Goal: Information Seeking & Learning: Learn about a topic

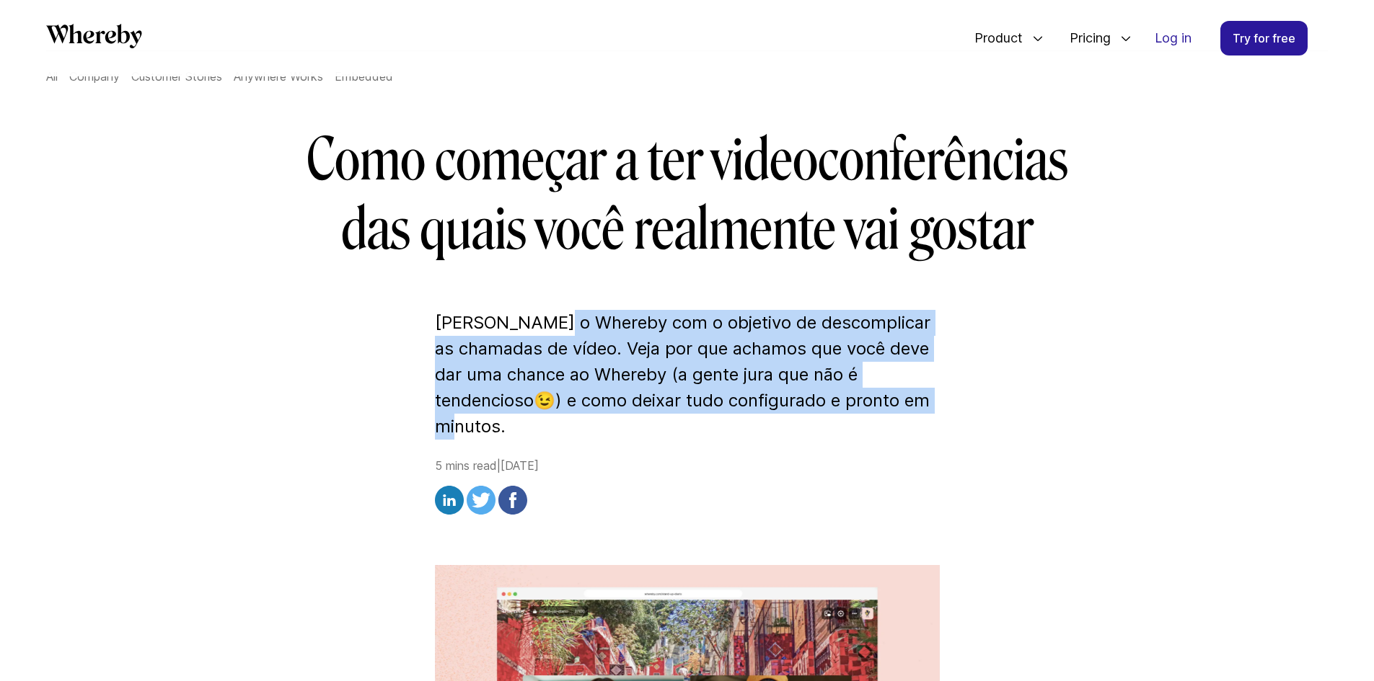
drag, startPoint x: 558, startPoint y: 317, endPoint x: 720, endPoint y: 409, distance: 186.6
click at [720, 409] on p "[PERSON_NAME] o Whereby com o objetivo de descomplicar as chamadas de vídeo. Ve…" at bounding box center [687, 375] width 505 height 130
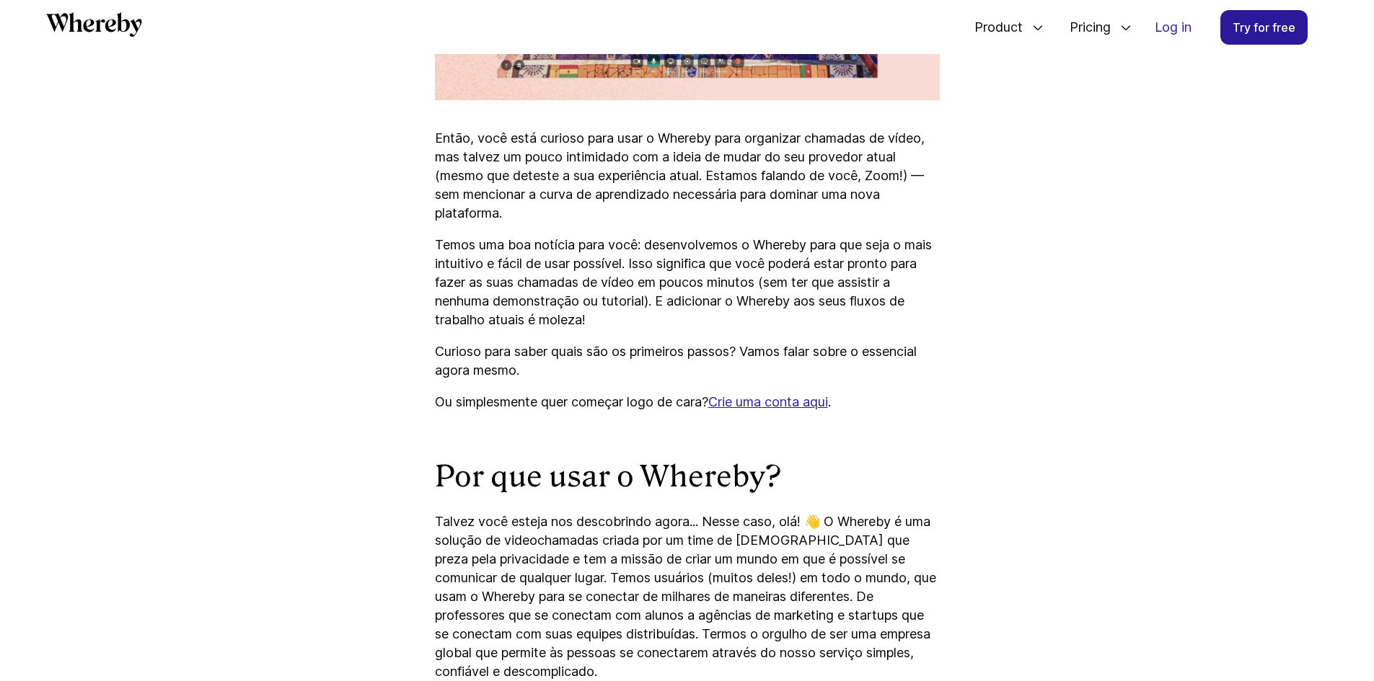
scroll to position [939, 0]
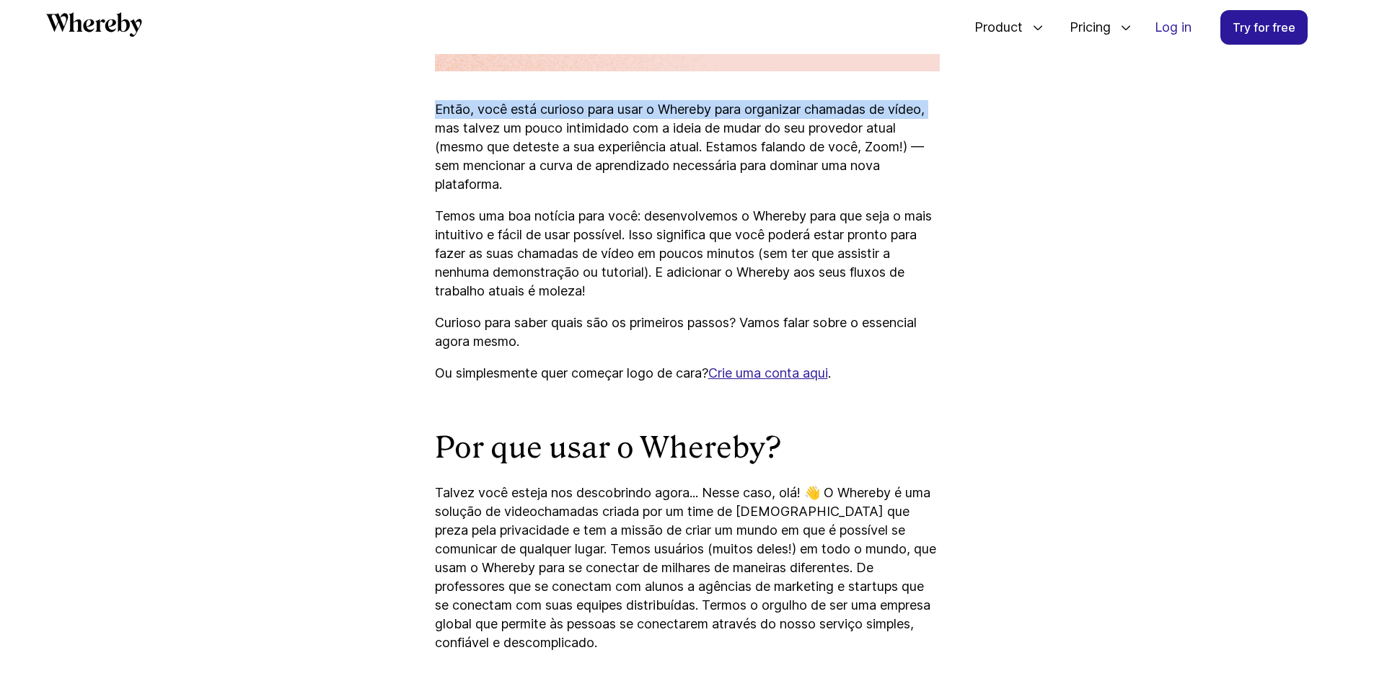
drag, startPoint x: 4, startPoint y: 97, endPoint x: 17, endPoint y: 129, distance: 34.0
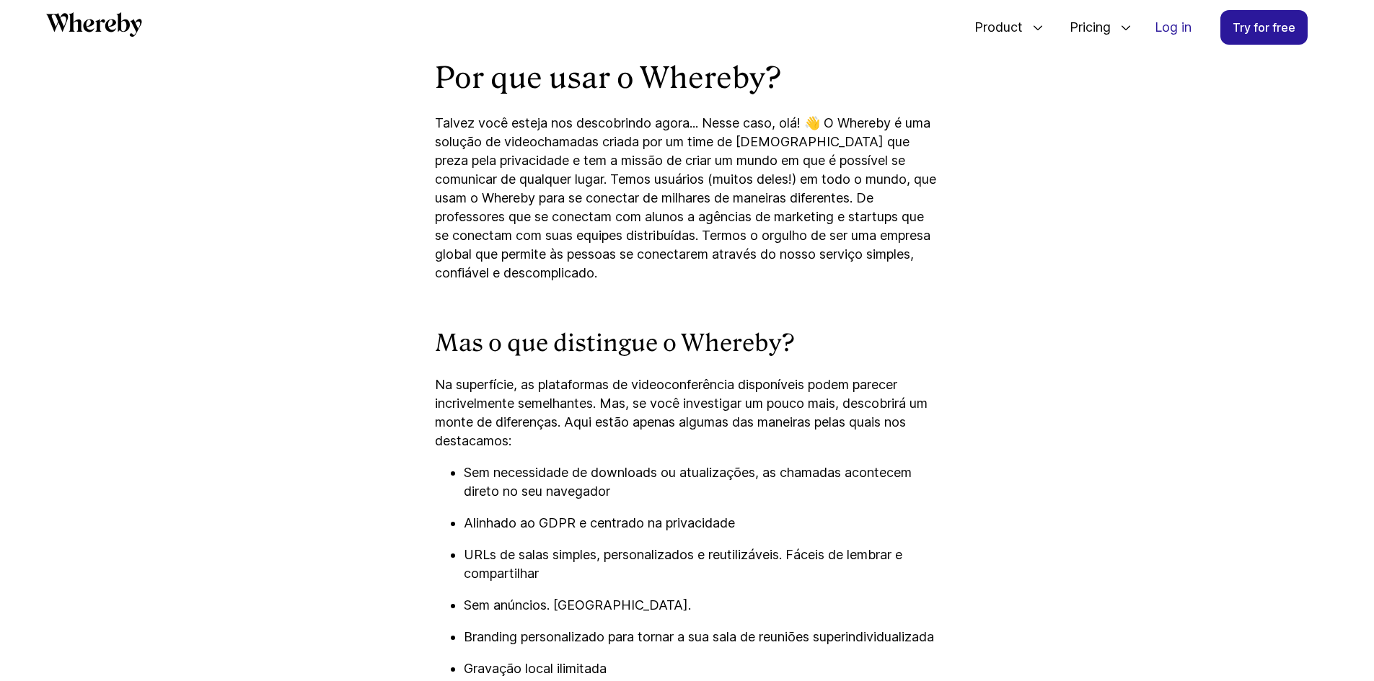
scroll to position [1309, 0]
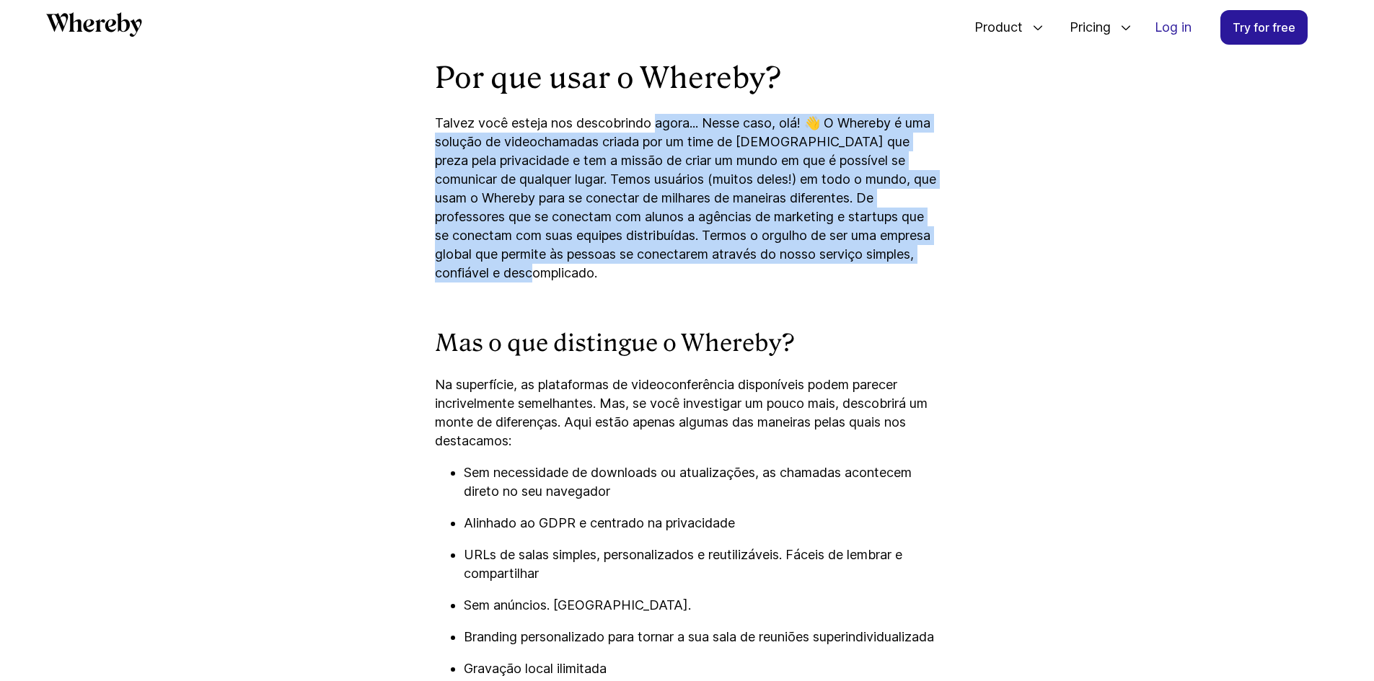
drag, startPoint x: 658, startPoint y: 122, endPoint x: 821, endPoint y: 277, distance: 225.4
click at [821, 277] on p "Talvez você esteja nos descobrindo agora... Nesse caso, olá! 👋 O Whereby é uma …" at bounding box center [687, 198] width 505 height 169
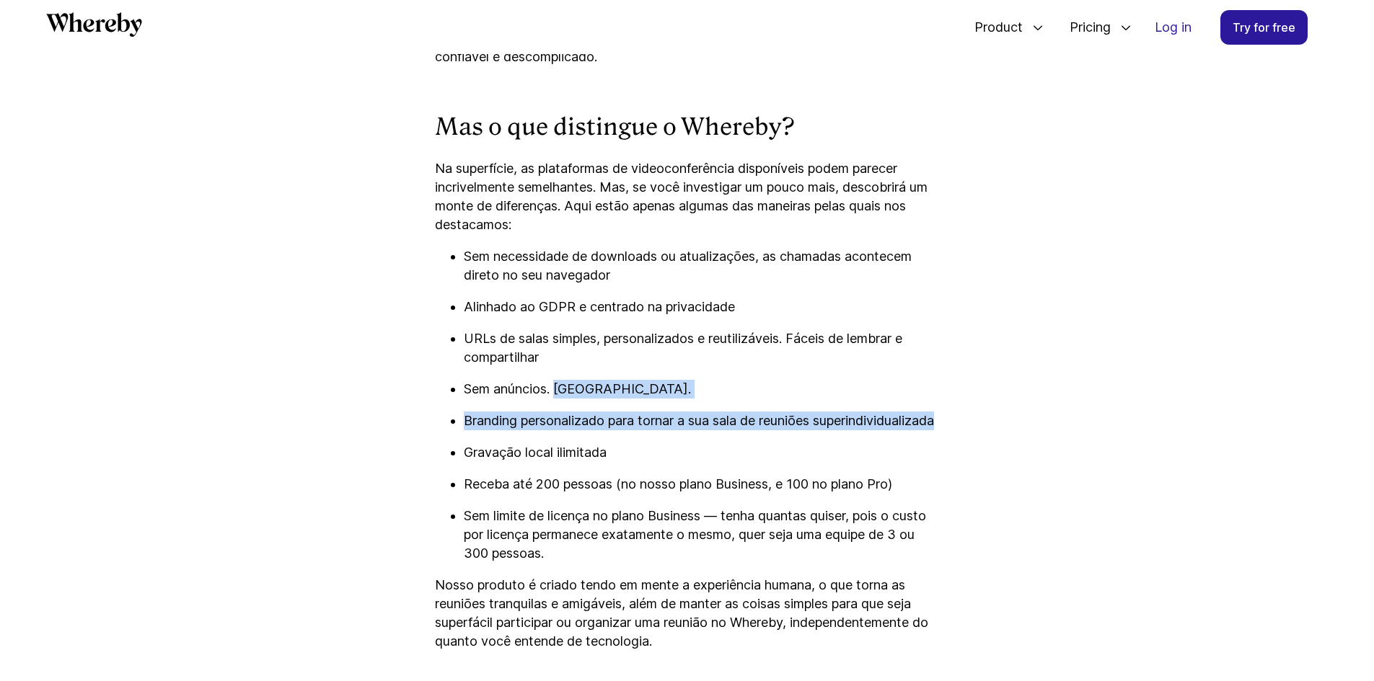
drag, startPoint x: 557, startPoint y: 384, endPoint x: 734, endPoint y: 441, distance: 185.6
click at [734, 441] on ul "Sem necessidade de downloads ou atualizações, as chamadas acontecem direto no s…" at bounding box center [687, 405] width 505 height 316
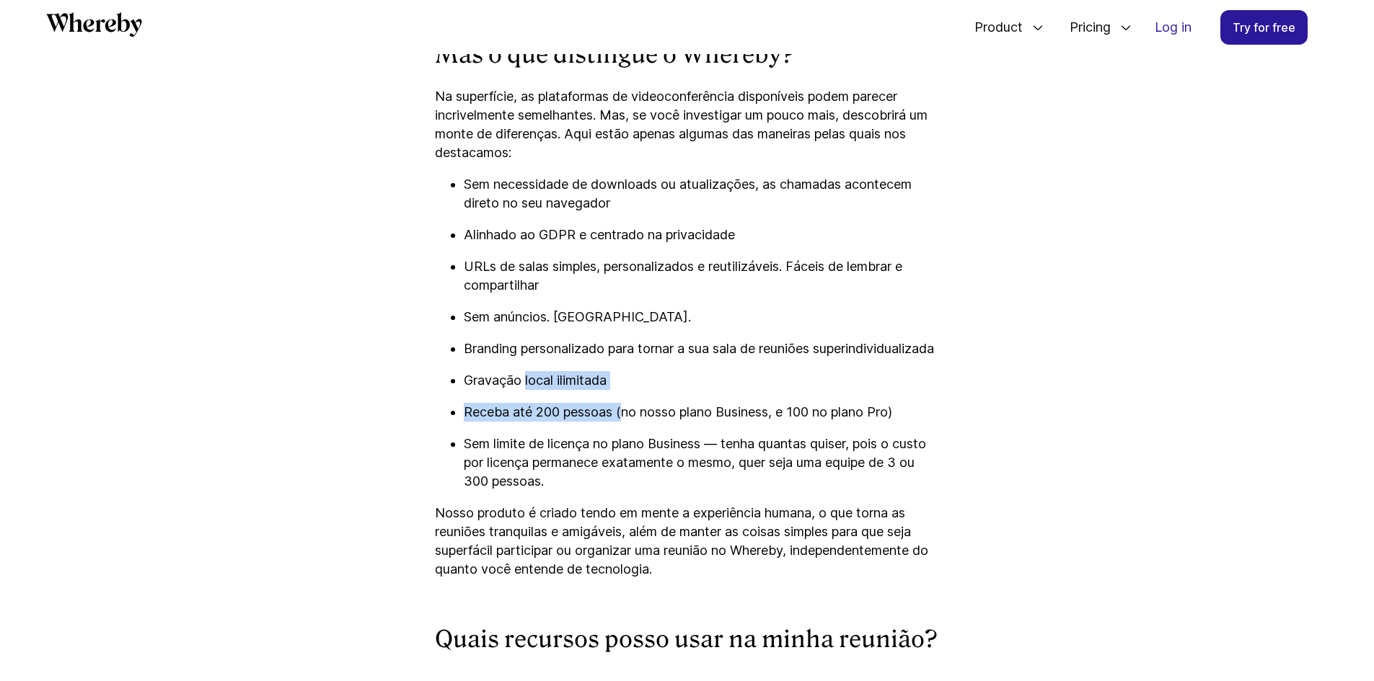
drag, startPoint x: 583, startPoint y: 417, endPoint x: 627, endPoint y: 431, distance: 46.3
click at [627, 431] on ul "Sem necessidade de downloads ou atualizações, as chamadas acontecem direto no s…" at bounding box center [687, 333] width 505 height 316
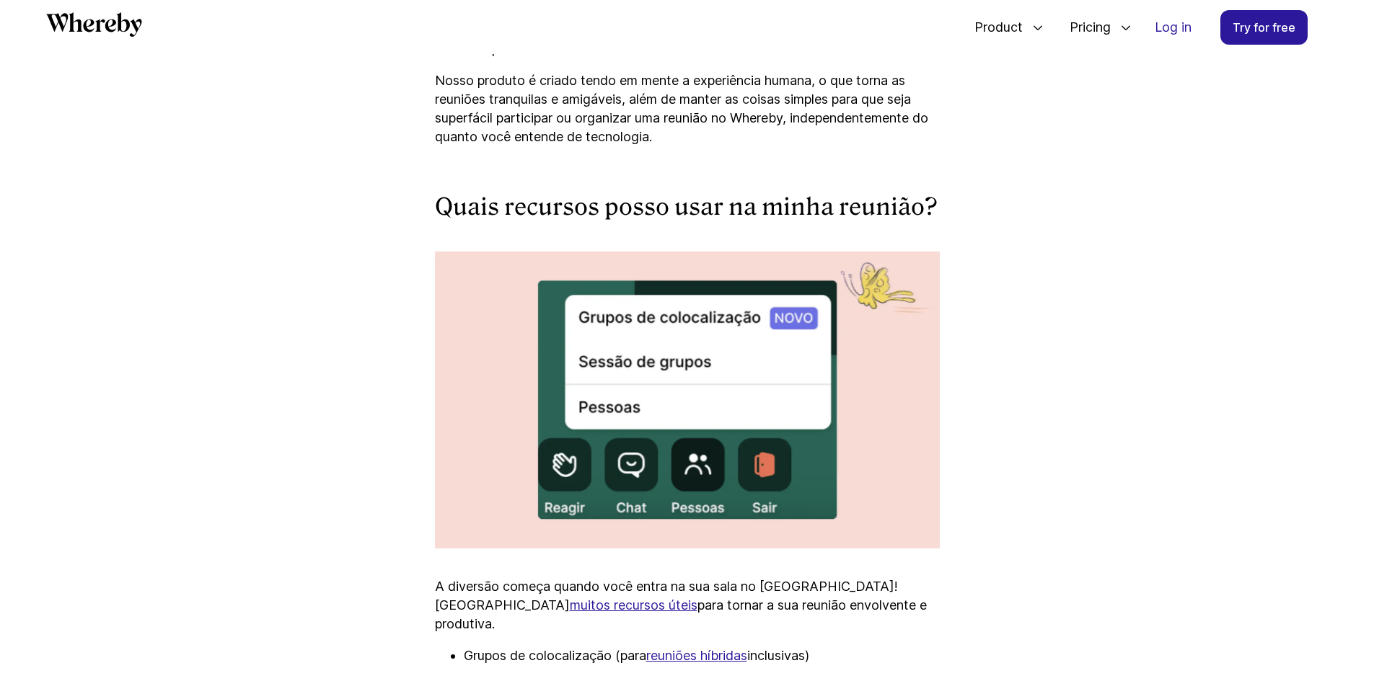
scroll to position [2102, 0]
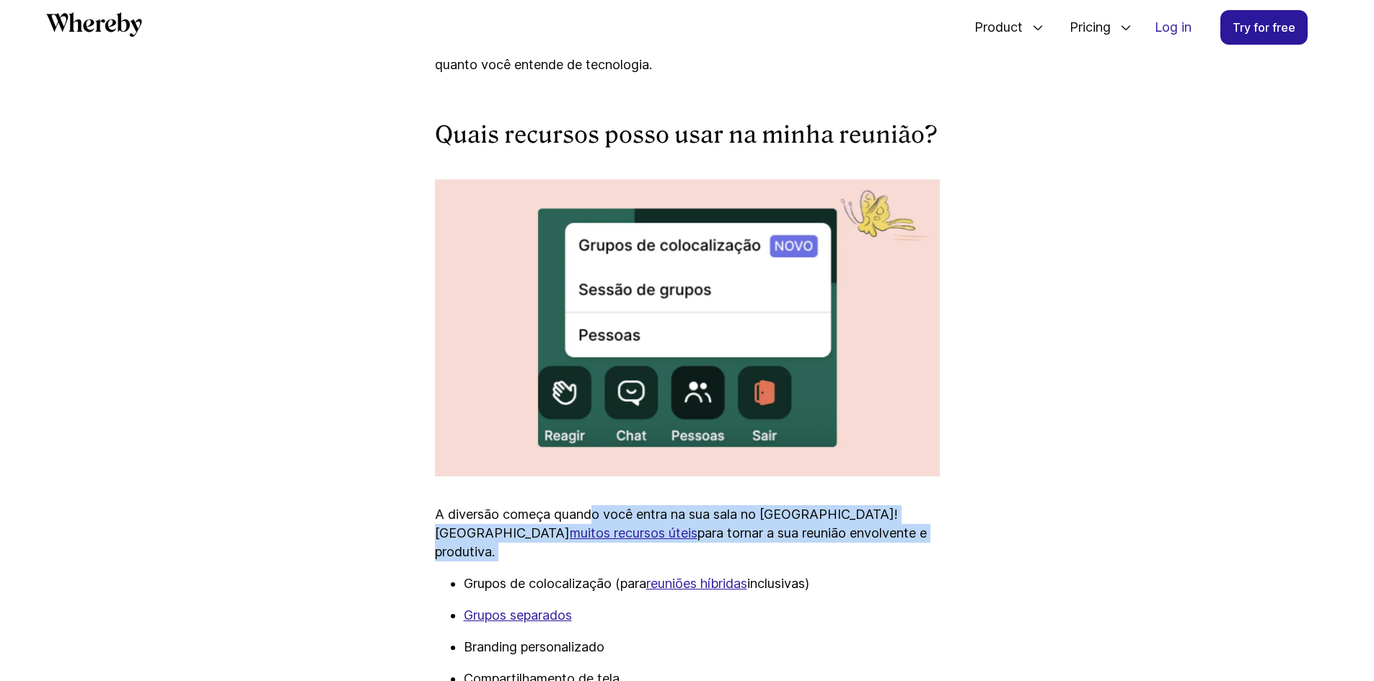
drag, startPoint x: 593, startPoint y: 527, endPoint x: 612, endPoint y: 570, distance: 47.4
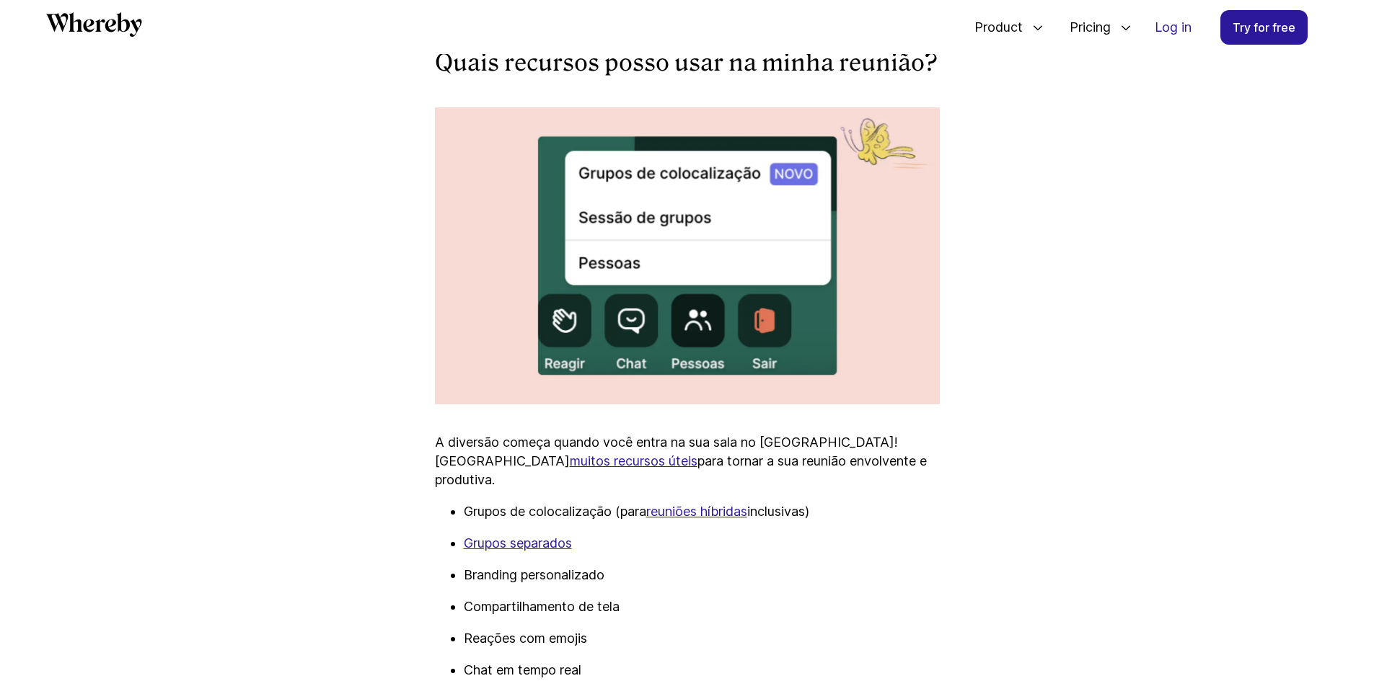
click at [588, 522] on ul "Grupos de colocalização (para reuniões híbridas inclusivas) Grupos separados Br…" at bounding box center [687, 639] width 505 height 273
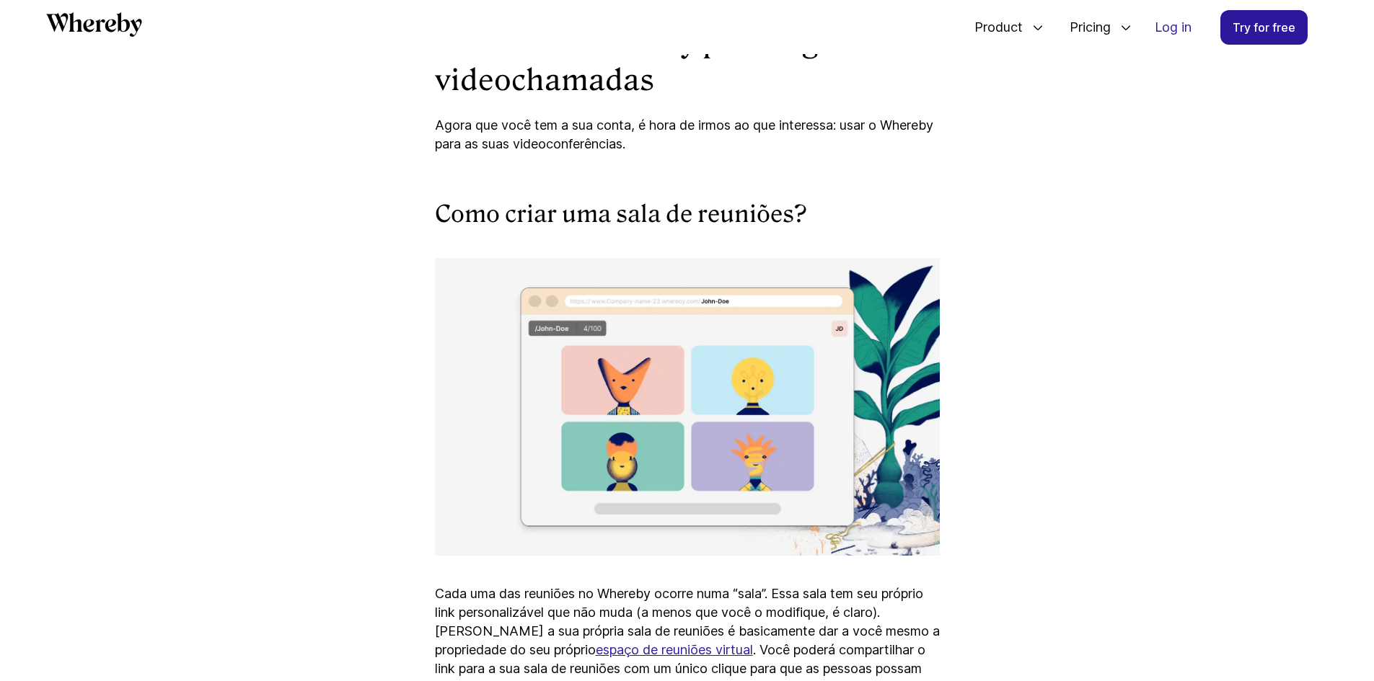
scroll to position [3688, 0]
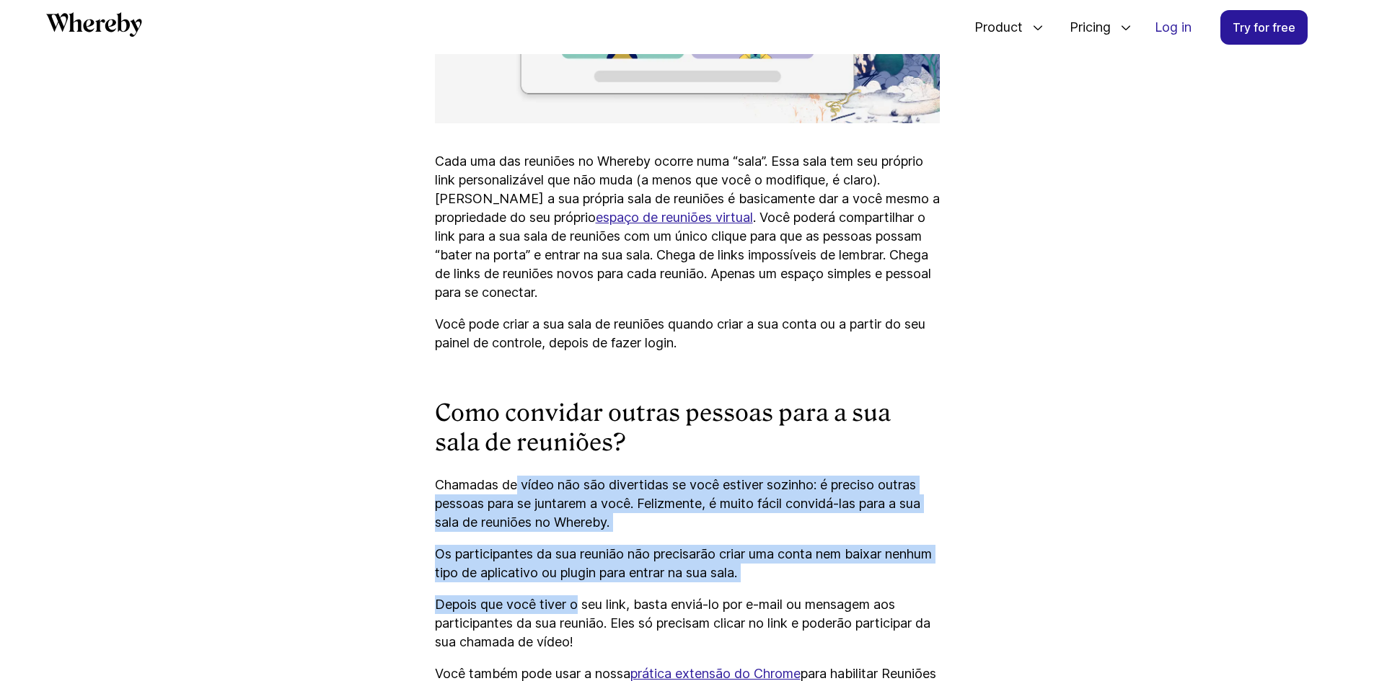
drag, startPoint x: 526, startPoint y: 517, endPoint x: 578, endPoint y: 615, distance: 111.0
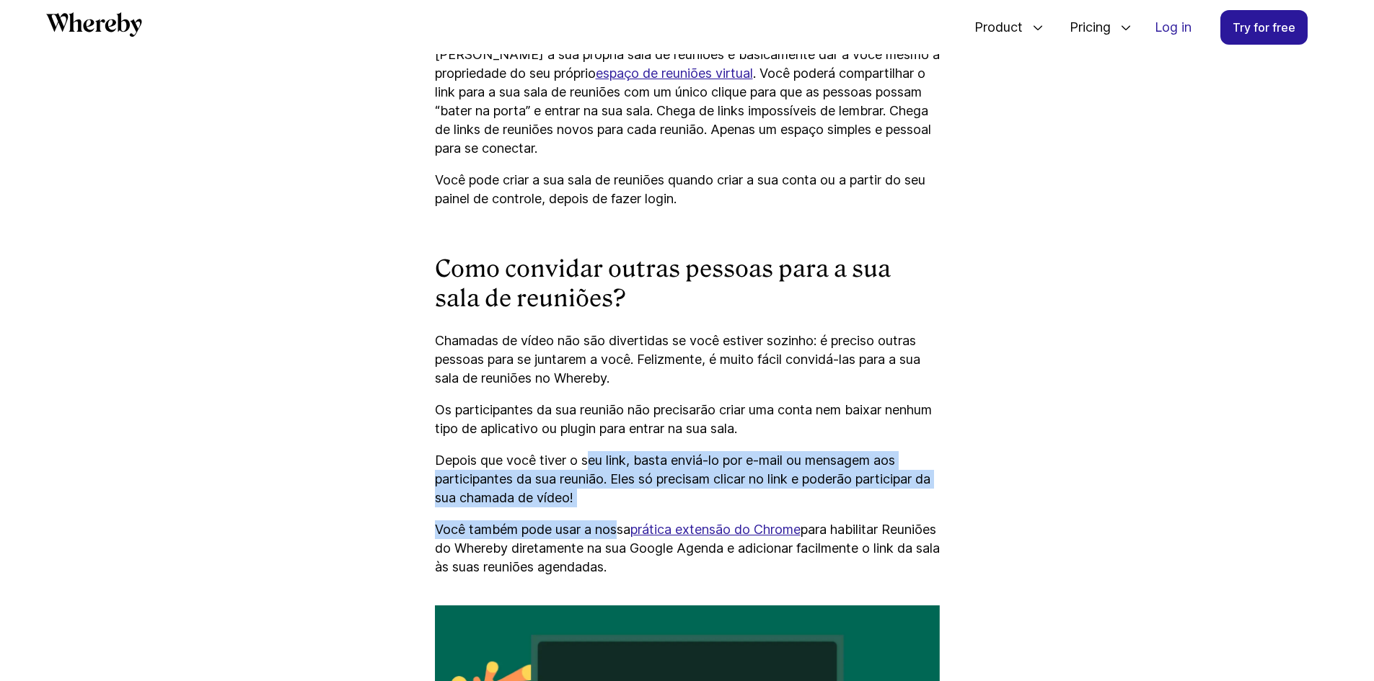
drag, startPoint x: 593, startPoint y: 468, endPoint x: 619, endPoint y: 554, distance: 89.6
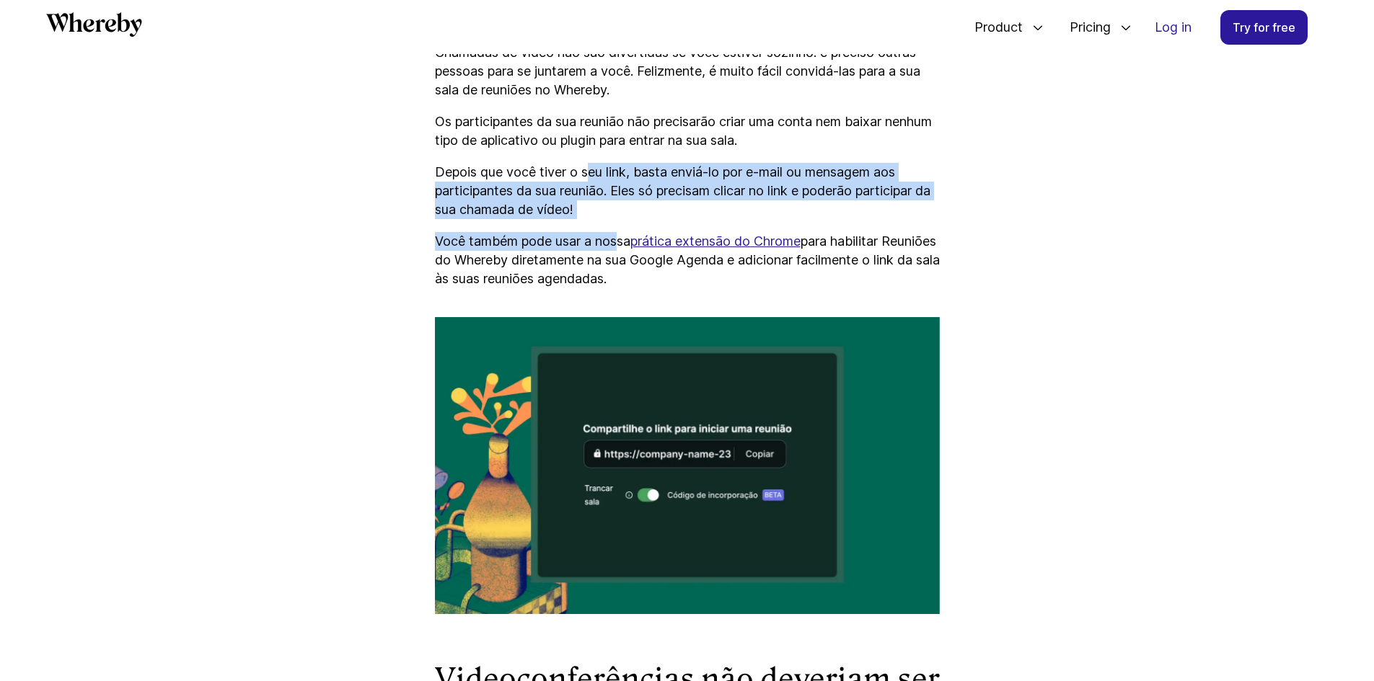
scroll to position [4553, 0]
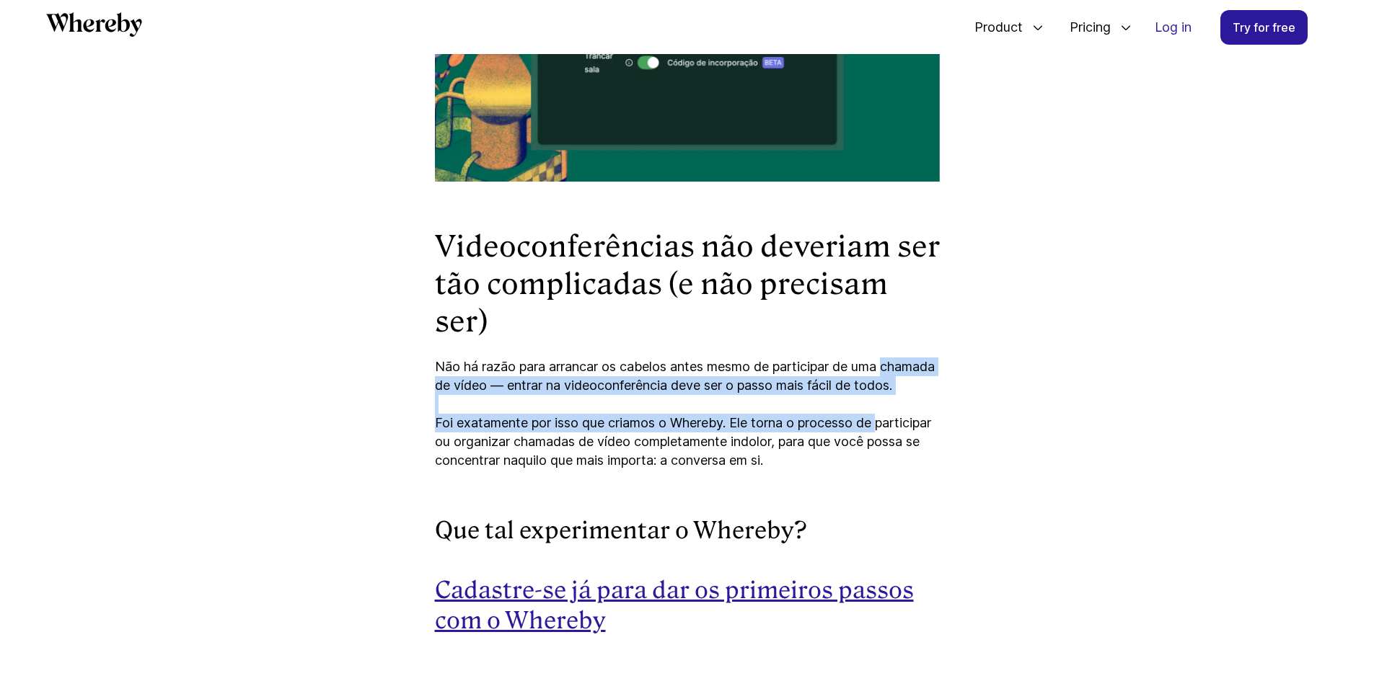
drag, startPoint x: 65, startPoint y: 402, endPoint x: 85, endPoint y: 483, distance: 83.9
